Goal: Find contact information: Find contact information

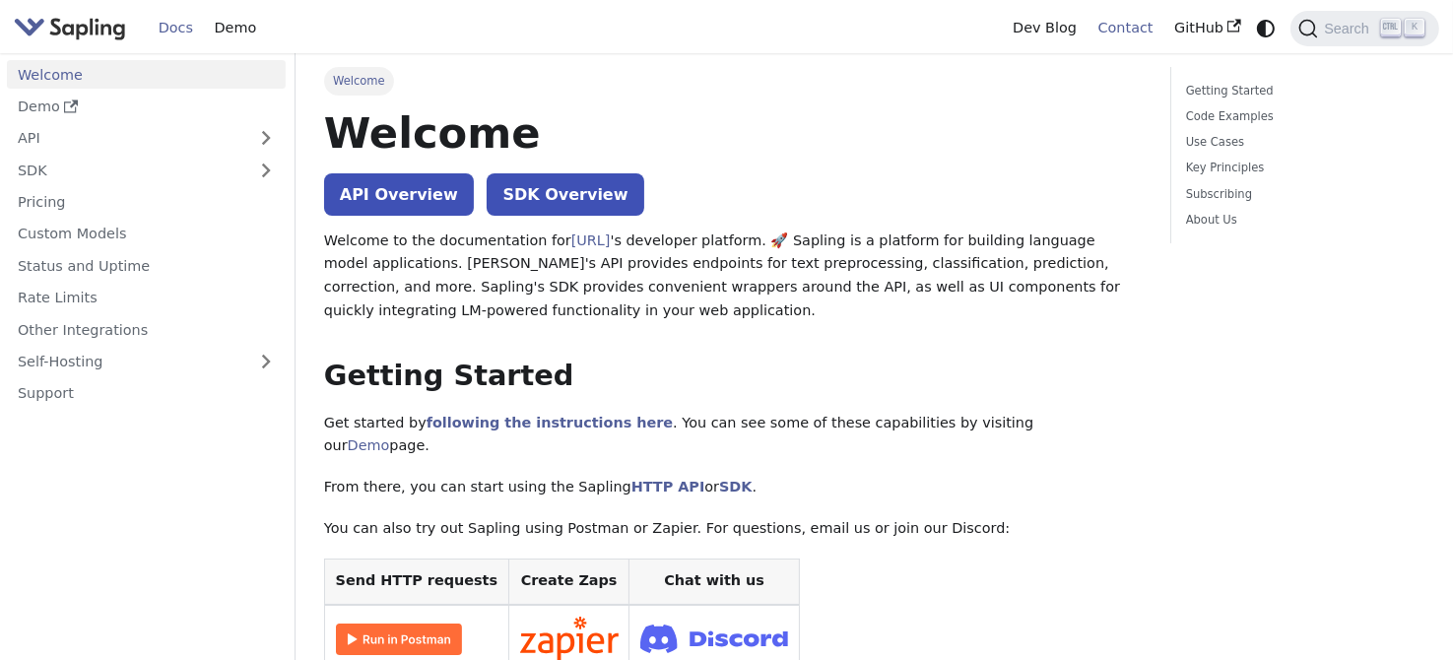
click at [1131, 20] on link "Contact" at bounding box center [1126, 28] width 77 height 31
